Goal: Navigation & Orientation: Find specific page/section

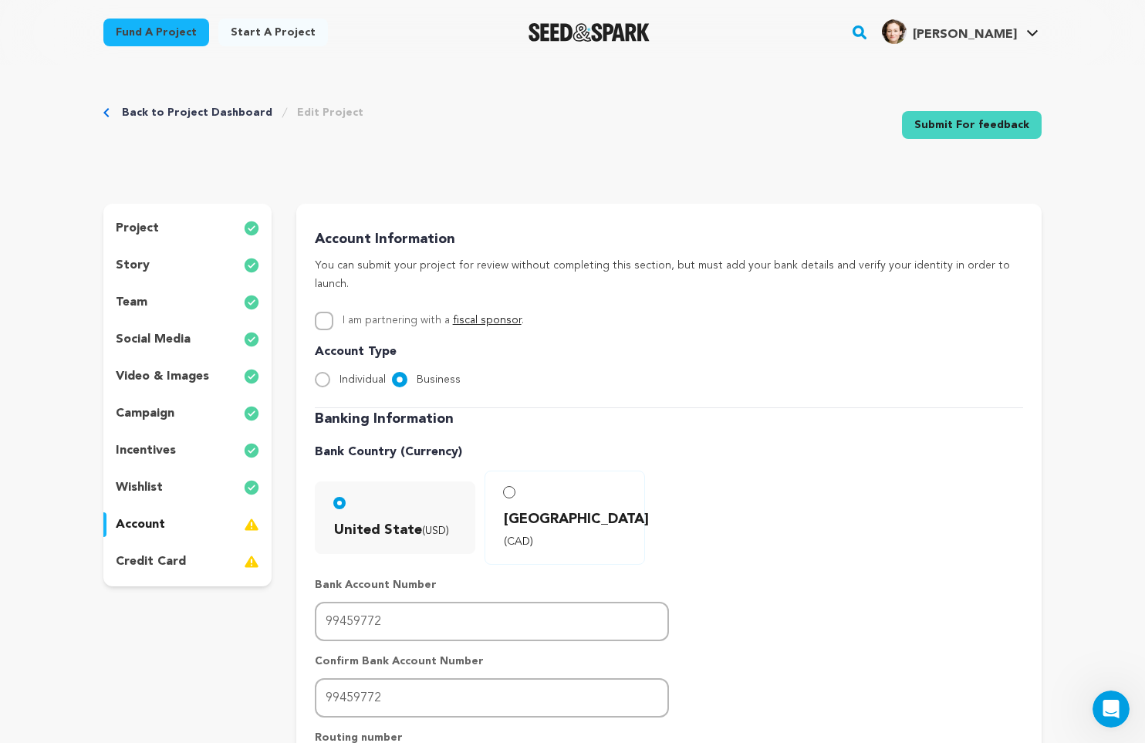
click at [158, 111] on link "Back to Project Dashboard" at bounding box center [197, 112] width 151 height 15
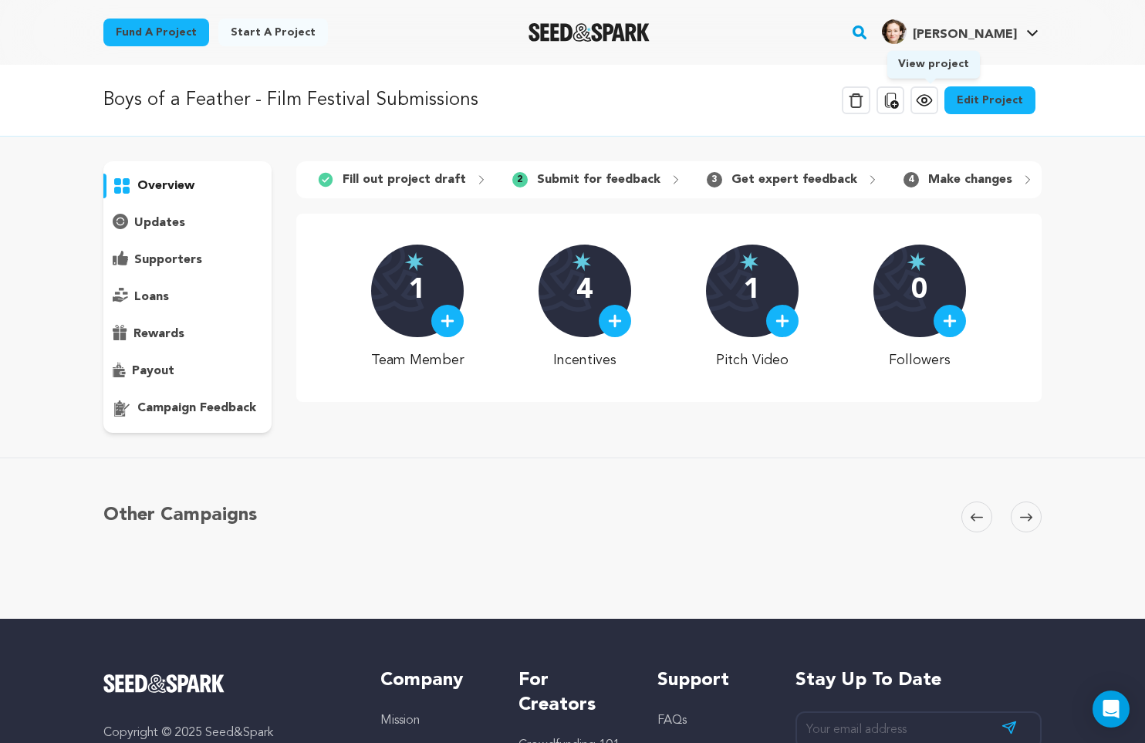
click at [928, 96] on icon at bounding box center [924, 100] width 19 height 19
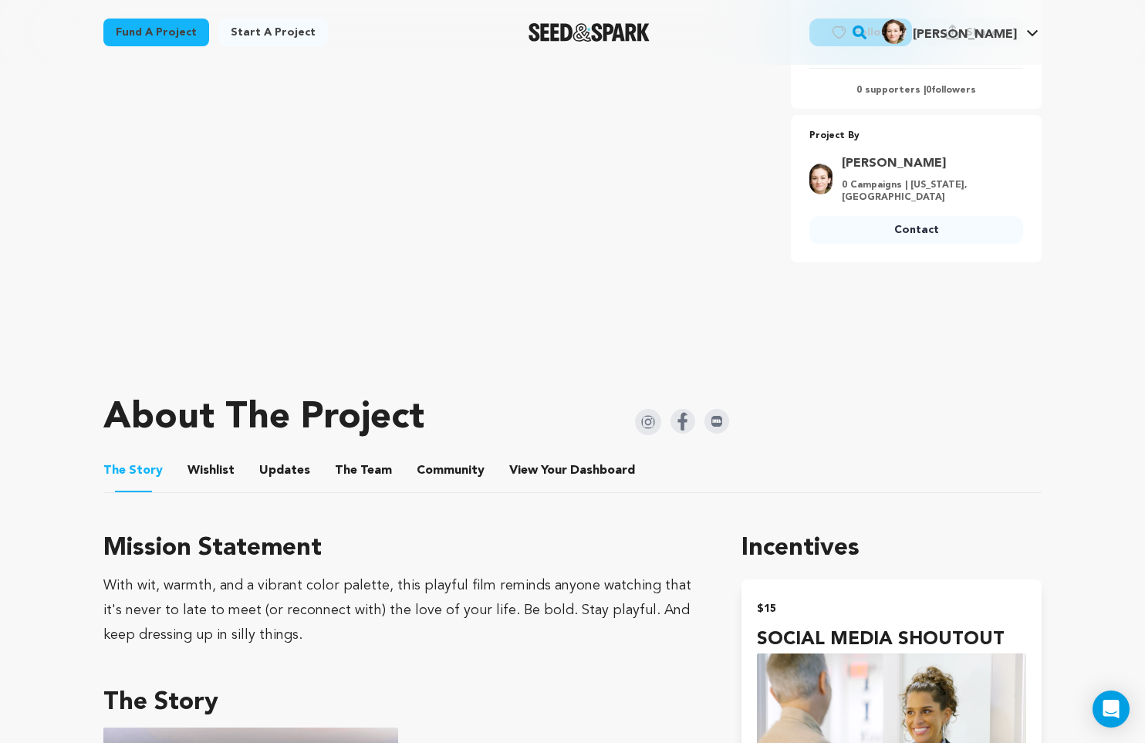
scroll to position [378, 0]
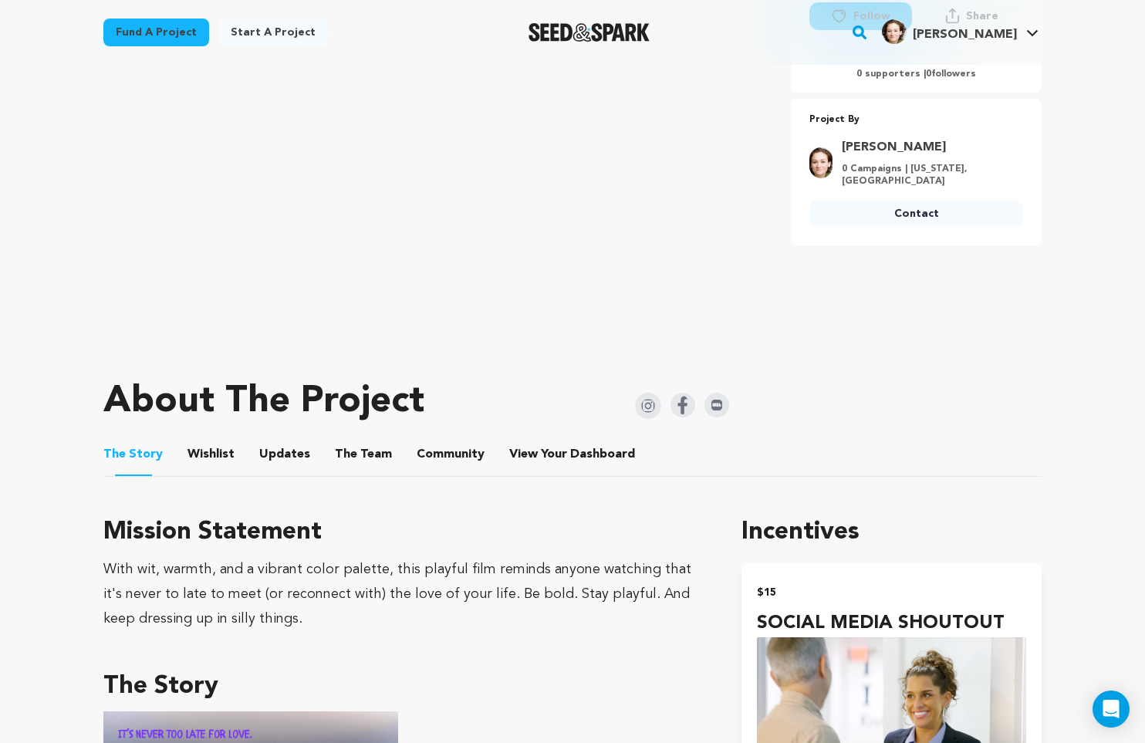
click at [207, 439] on button "Wishlist" at bounding box center [211, 457] width 37 height 37
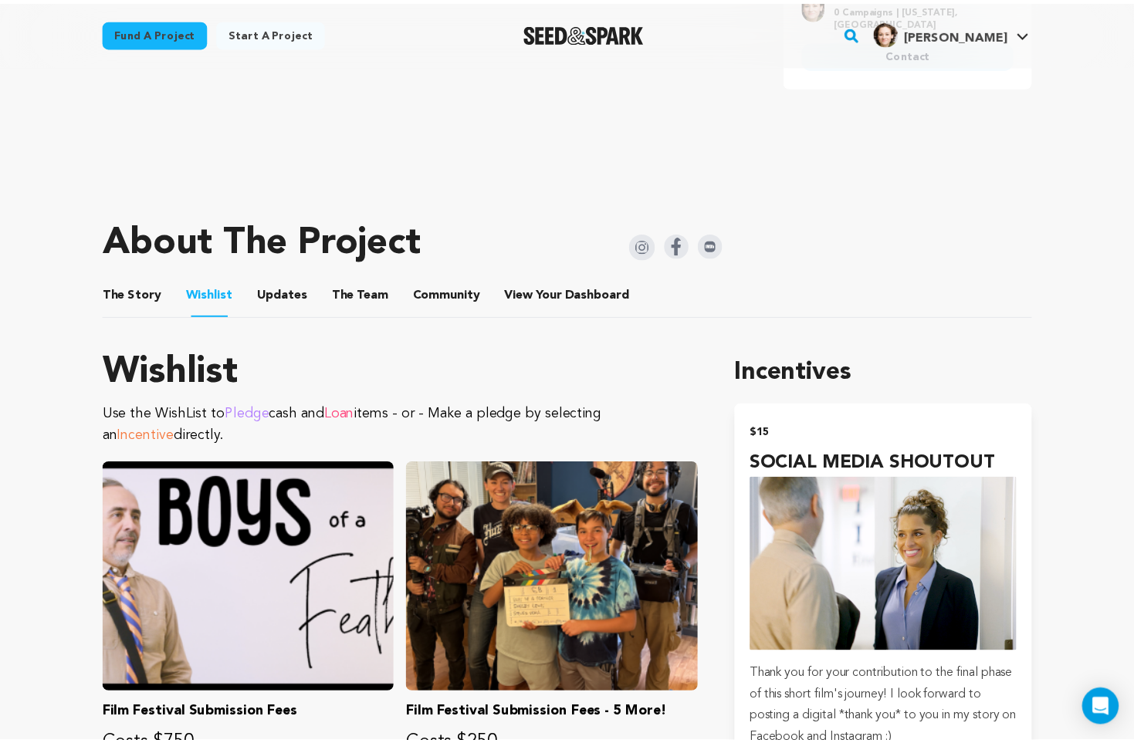
scroll to position [438, 0]
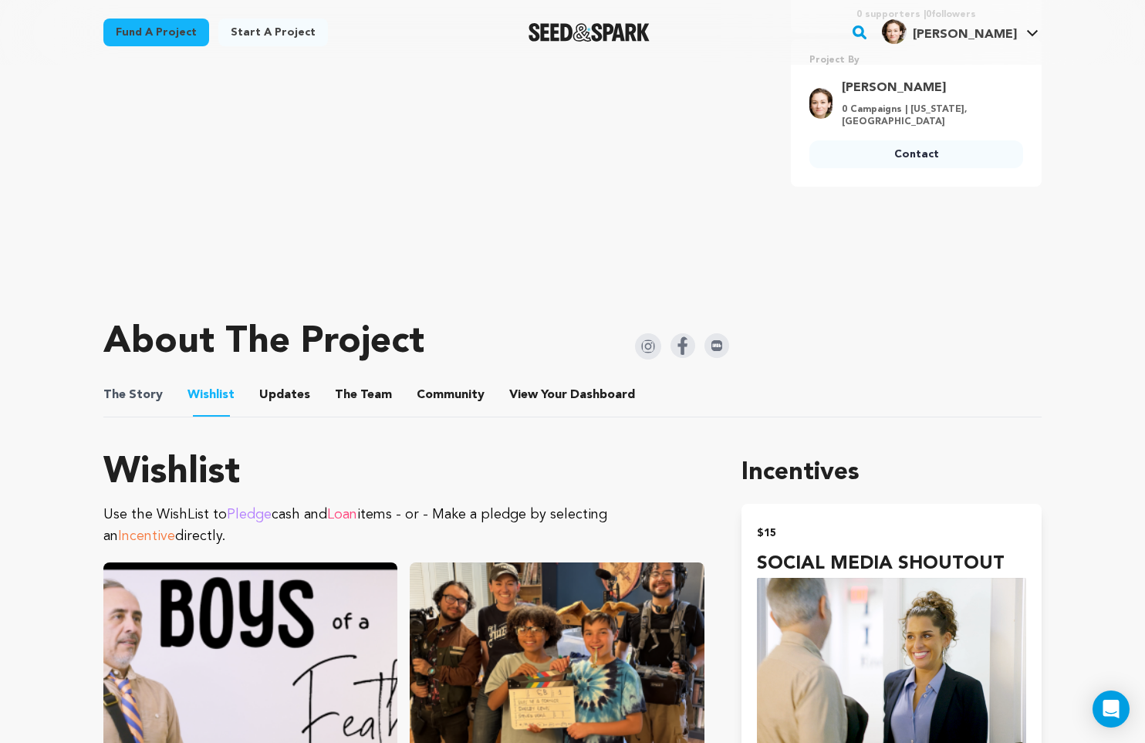
click at [154, 386] on span "The Story" at bounding box center [132, 395] width 59 height 19
click at [139, 380] on button "The Story" at bounding box center [133, 398] width 37 height 37
